Goal: Register for event/course

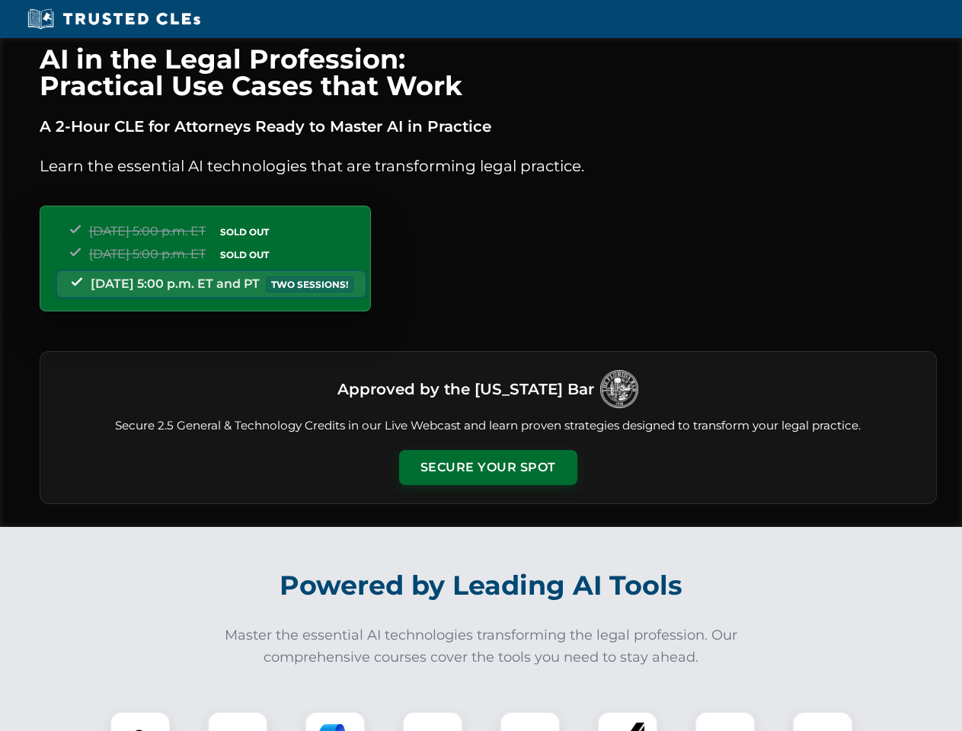
click at [487, 468] on button "Secure Your Spot" at bounding box center [488, 467] width 178 height 35
click at [140, 721] on img at bounding box center [140, 742] width 44 height 44
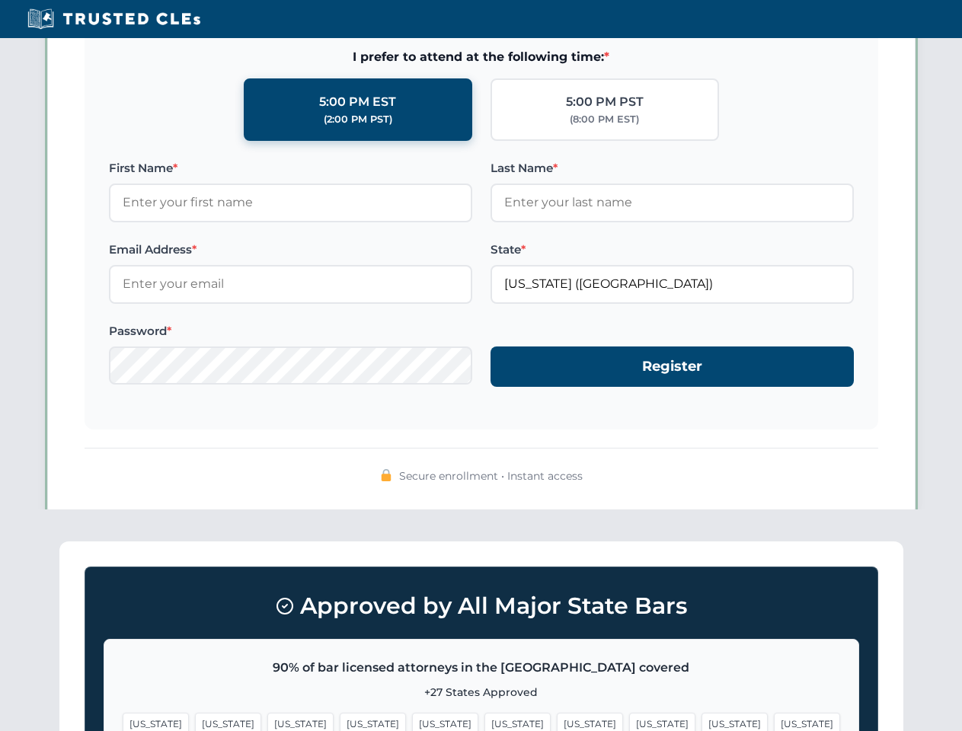
click at [701, 721] on span "[US_STATE]" at bounding box center [734, 724] width 66 height 22
